Goal: Task Accomplishment & Management: Use online tool/utility

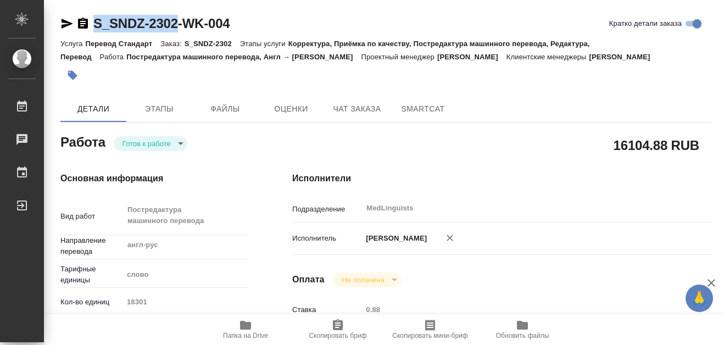
click at [248, 328] on icon "button" at bounding box center [245, 325] width 11 height 9
click at [248, 327] on icon "button" at bounding box center [245, 325] width 11 height 9
click at [175, 142] on body "🙏 .cls-1 fill:#fff; AWATERA [PERSON_NAME] 0 Чаты График Выйти S_SNDZ-2302-WK-00…" at bounding box center [362, 172] width 724 height 345
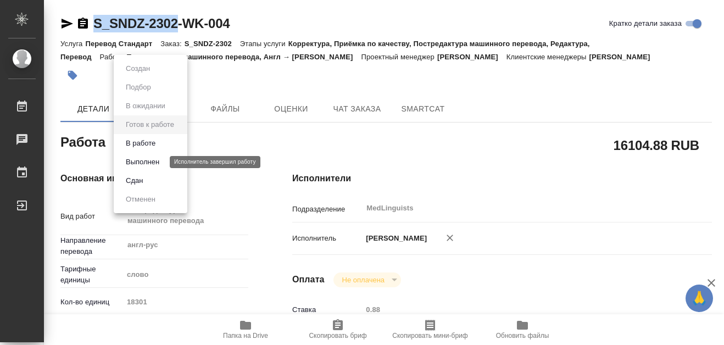
click at [151, 160] on button "Выполнен" at bounding box center [143, 162] width 40 height 12
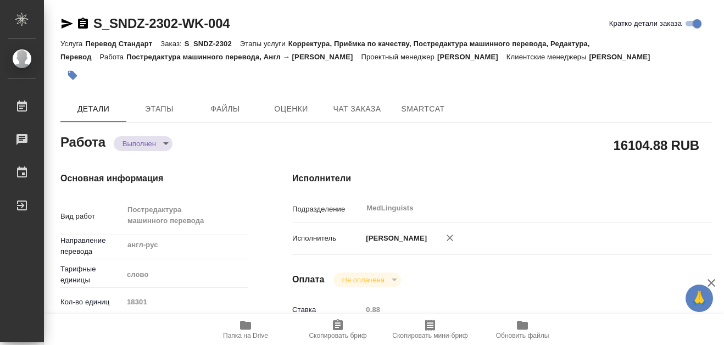
type textarea "x"
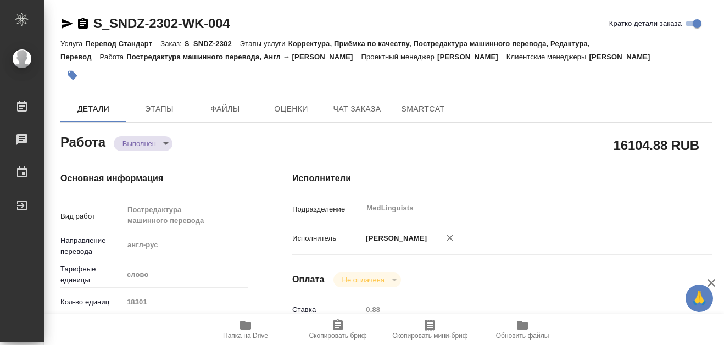
type textarea "x"
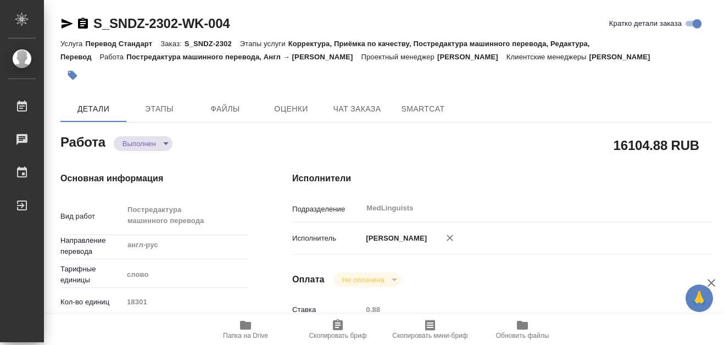
type textarea "x"
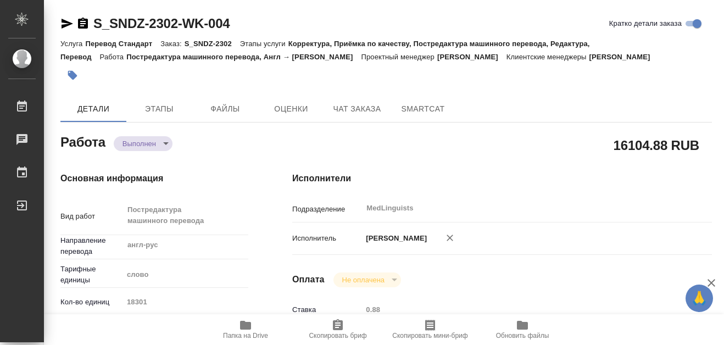
type textarea "x"
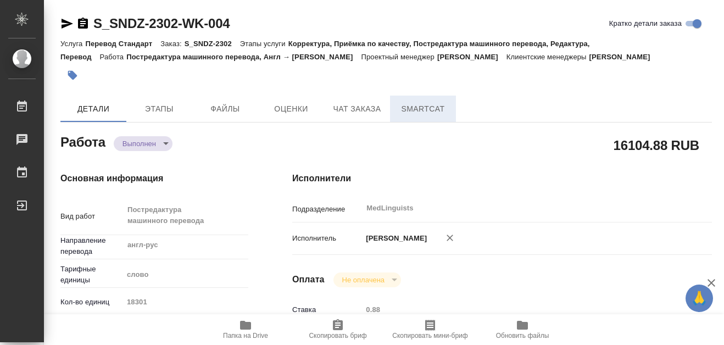
click at [434, 109] on span "SmartCat" at bounding box center [423, 109] width 53 height 14
